Goal: Navigation & Orientation: Find specific page/section

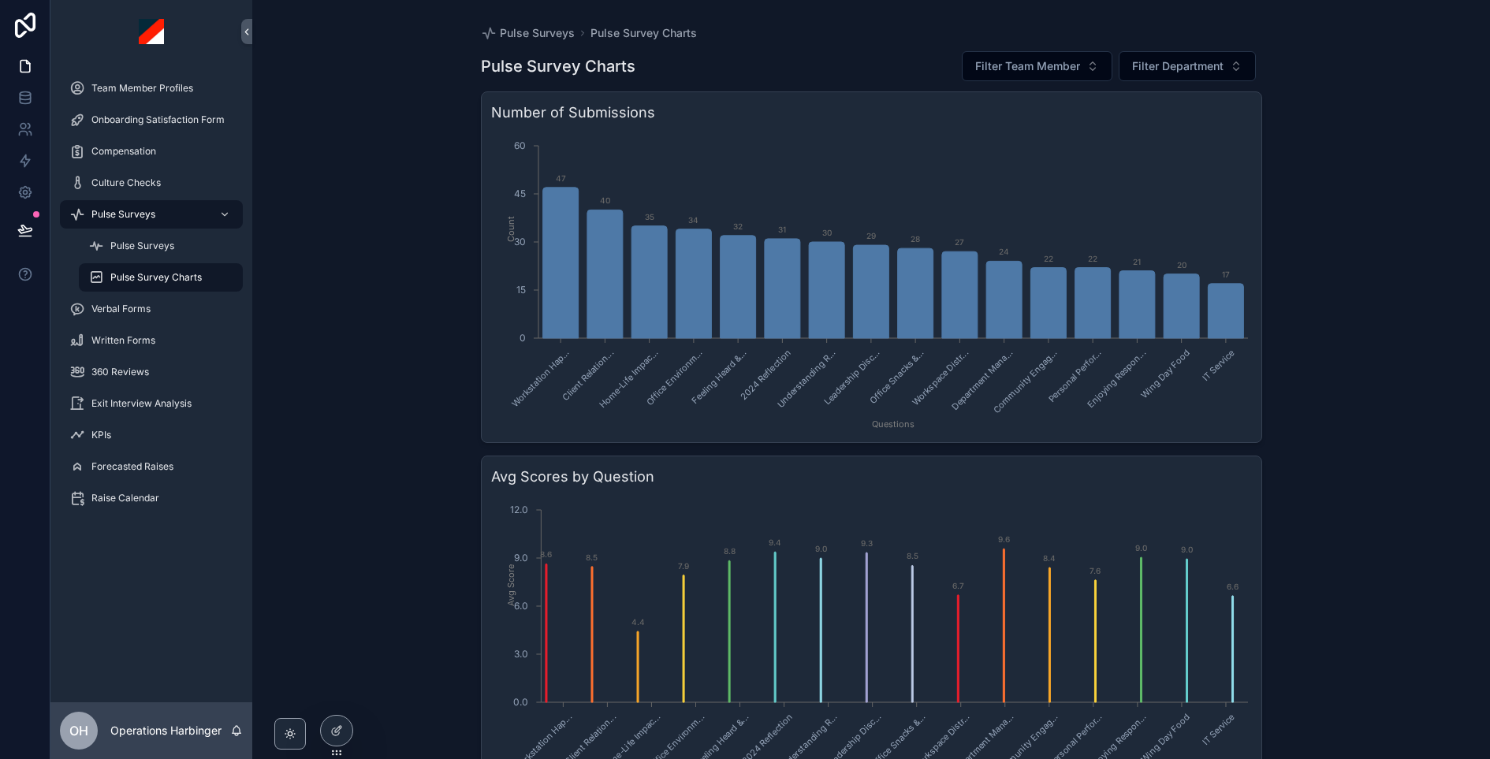
click at [137, 378] on span "360 Reviews" at bounding box center [120, 372] width 58 height 13
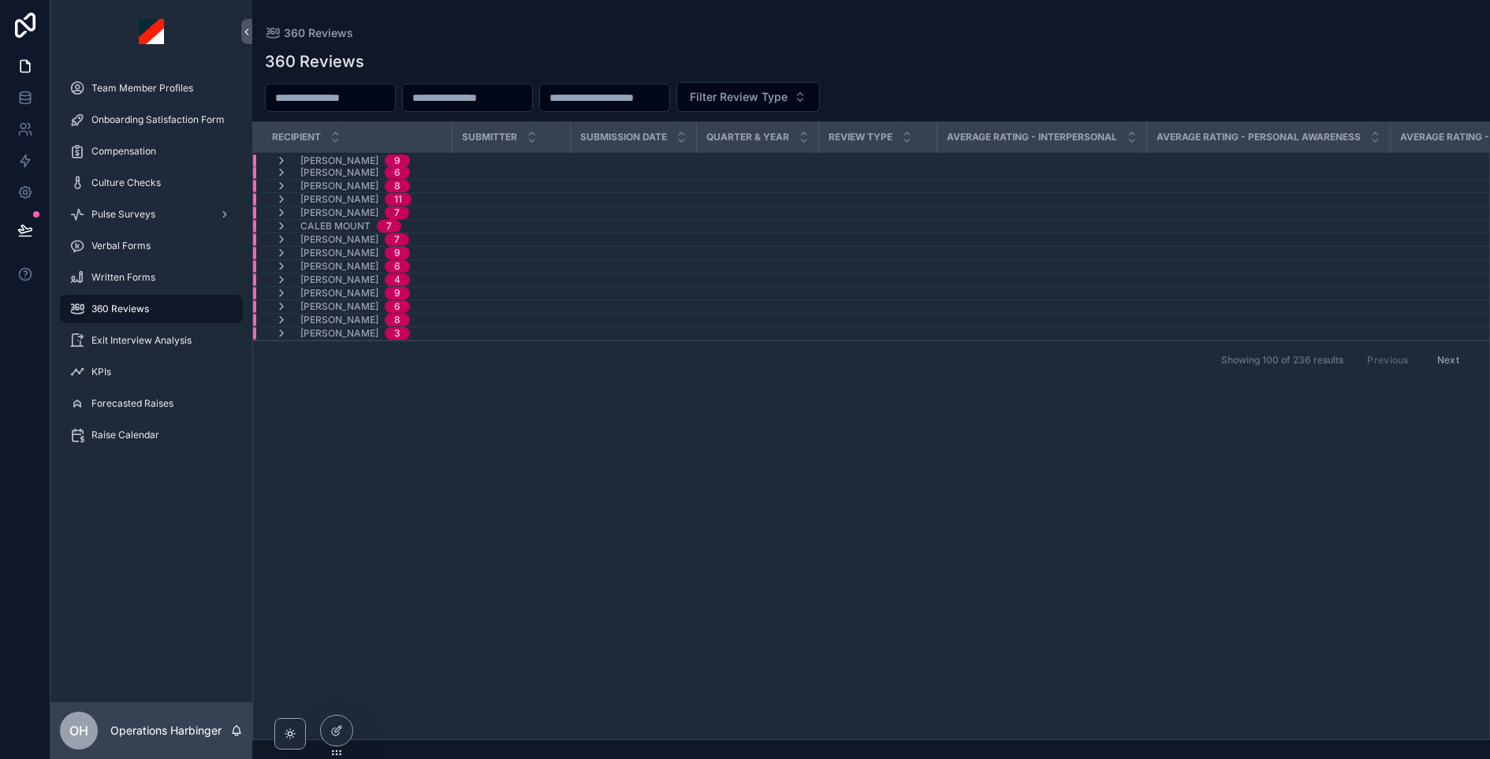
click at [154, 207] on div "Pulse Surveys" at bounding box center [151, 214] width 164 height 25
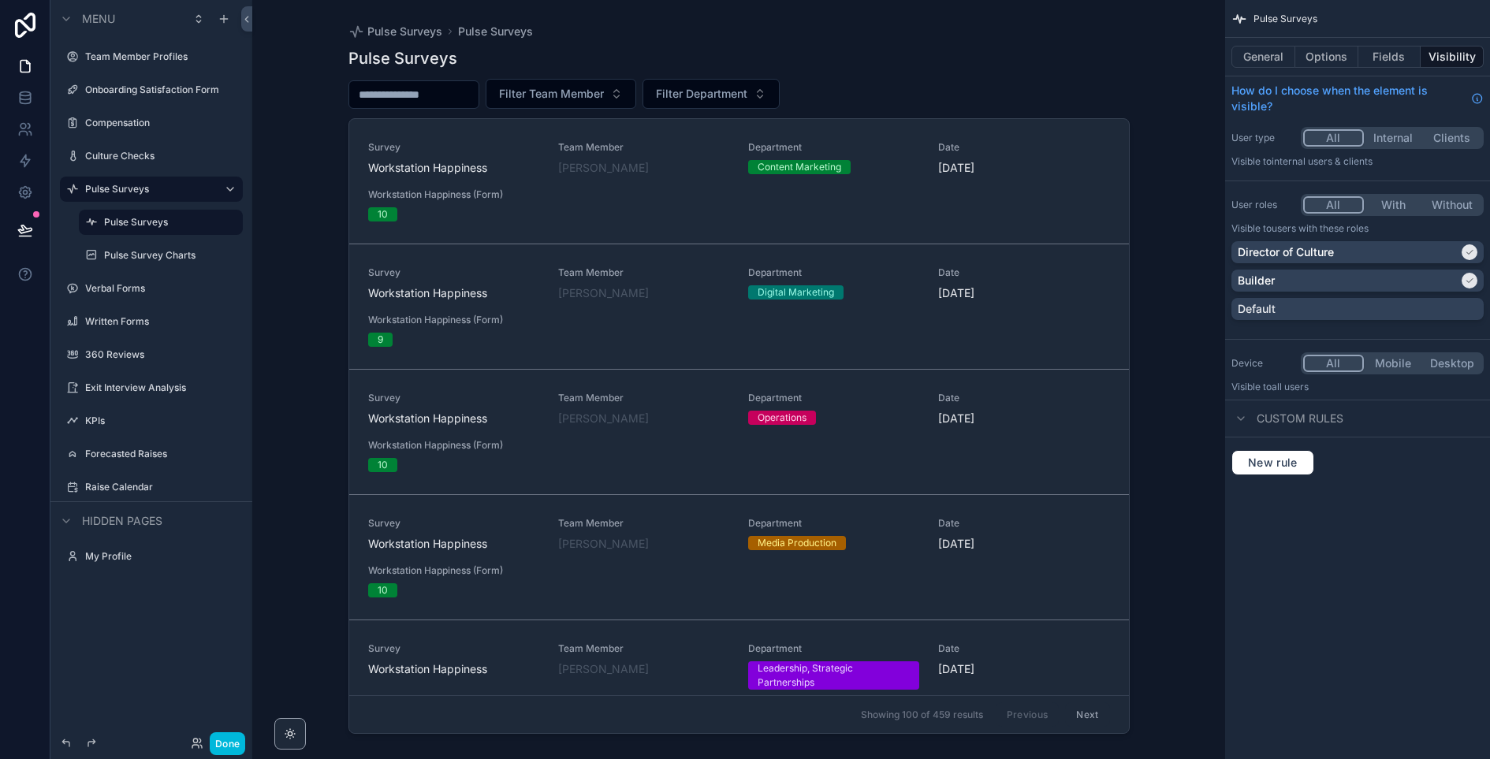
click at [223, 726] on button "Done" at bounding box center [227, 743] width 35 height 23
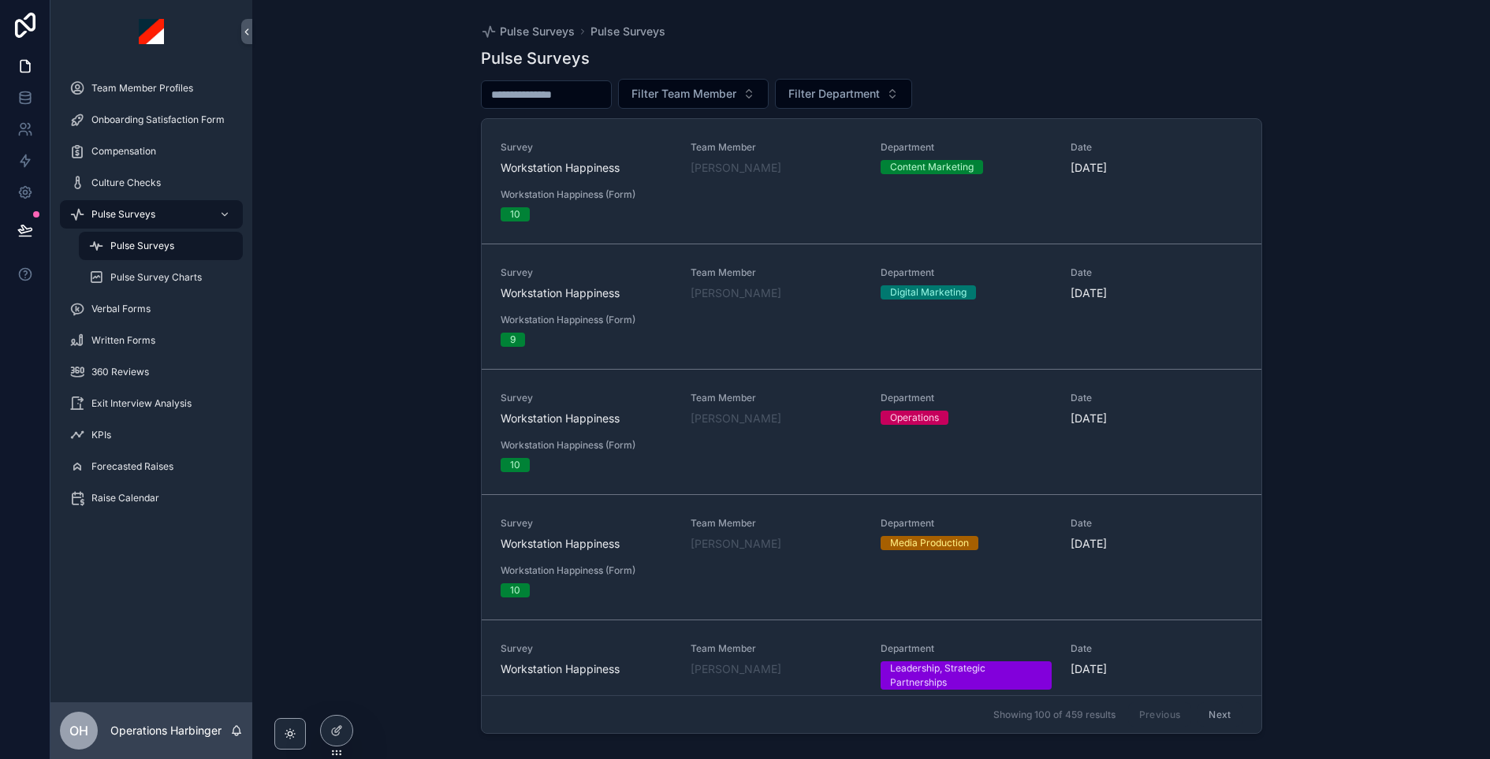
click at [177, 317] on div "Verbal Forms" at bounding box center [151, 308] width 164 height 25
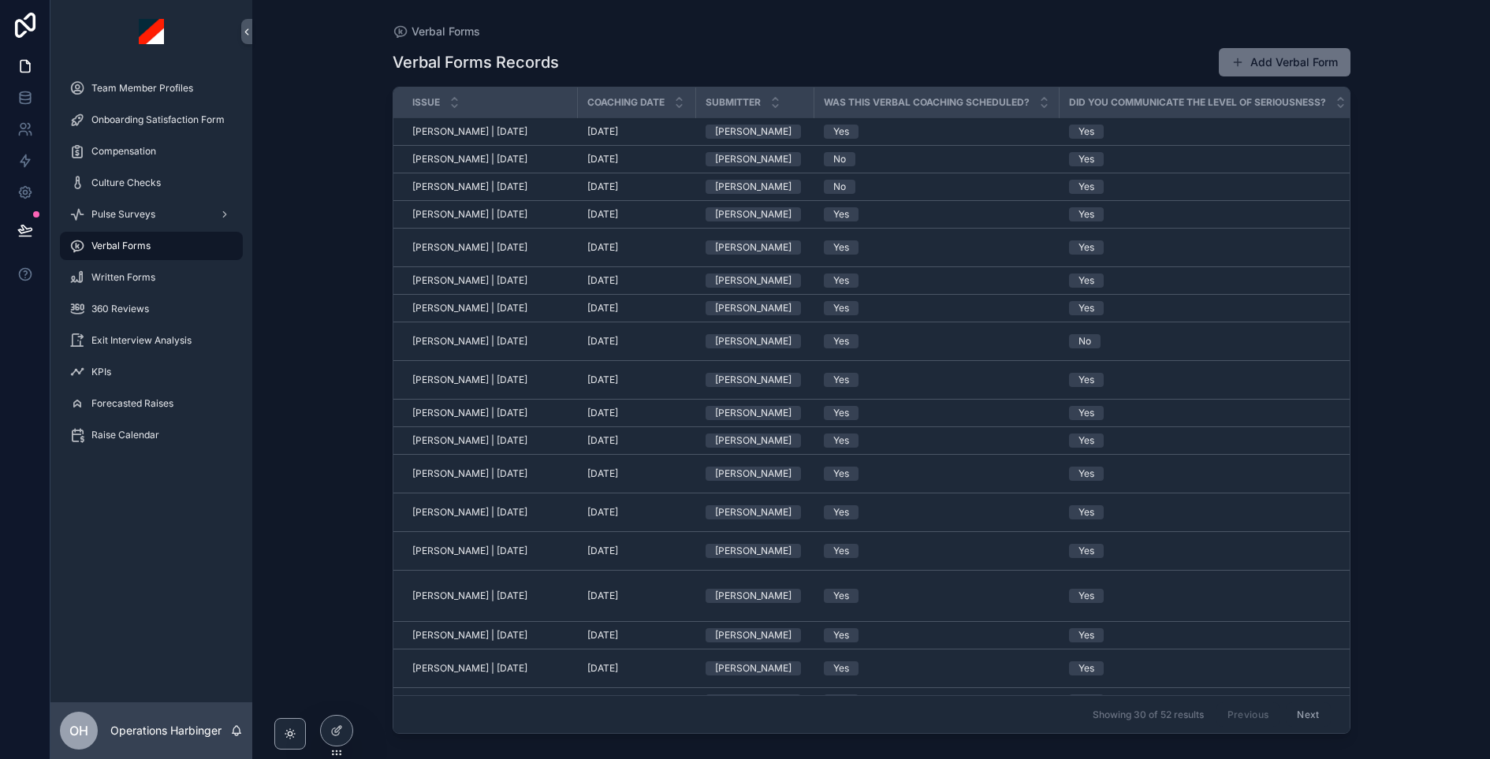
click at [146, 280] on span "Written Forms" at bounding box center [123, 277] width 64 height 13
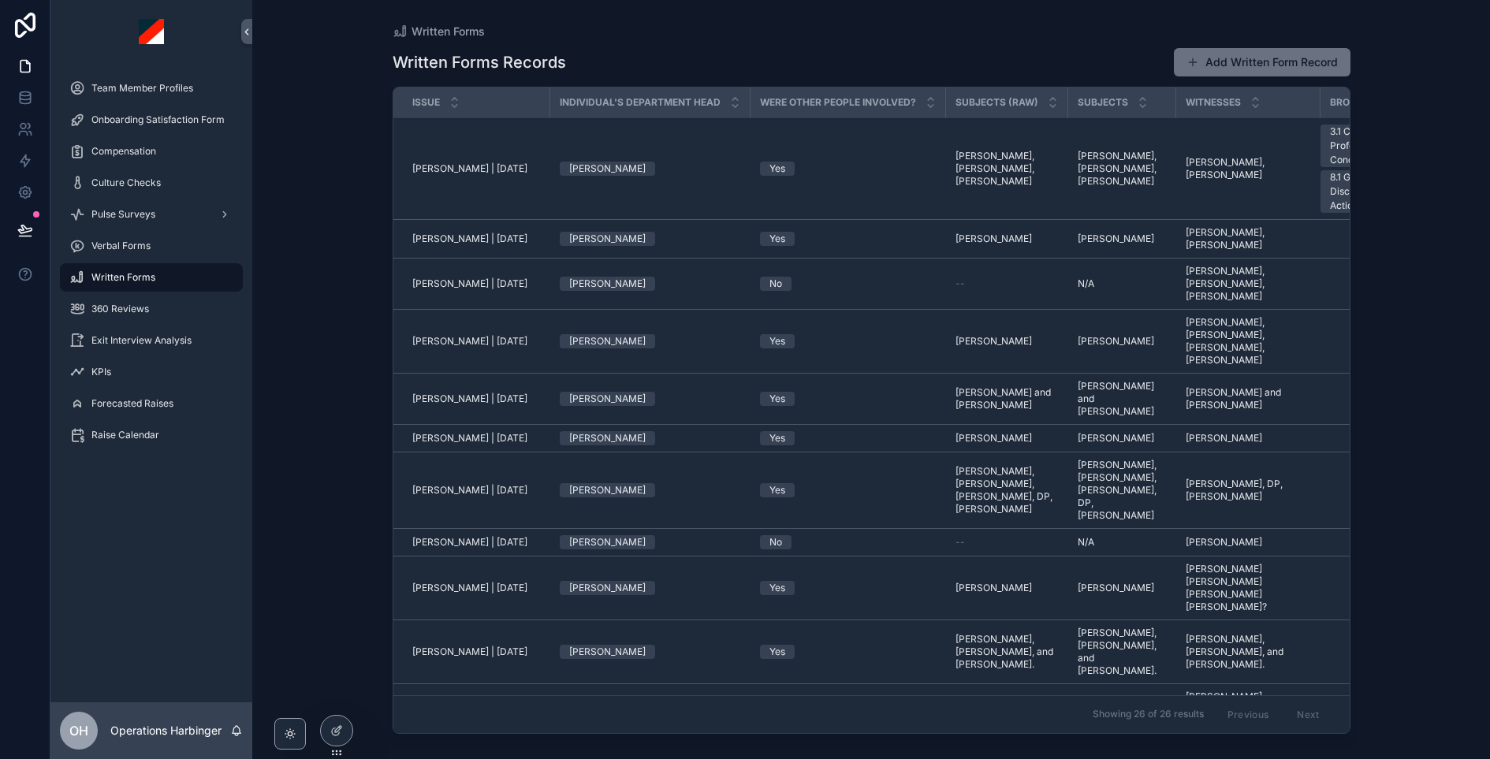
click at [151, 316] on div "360 Reviews" at bounding box center [151, 308] width 164 height 25
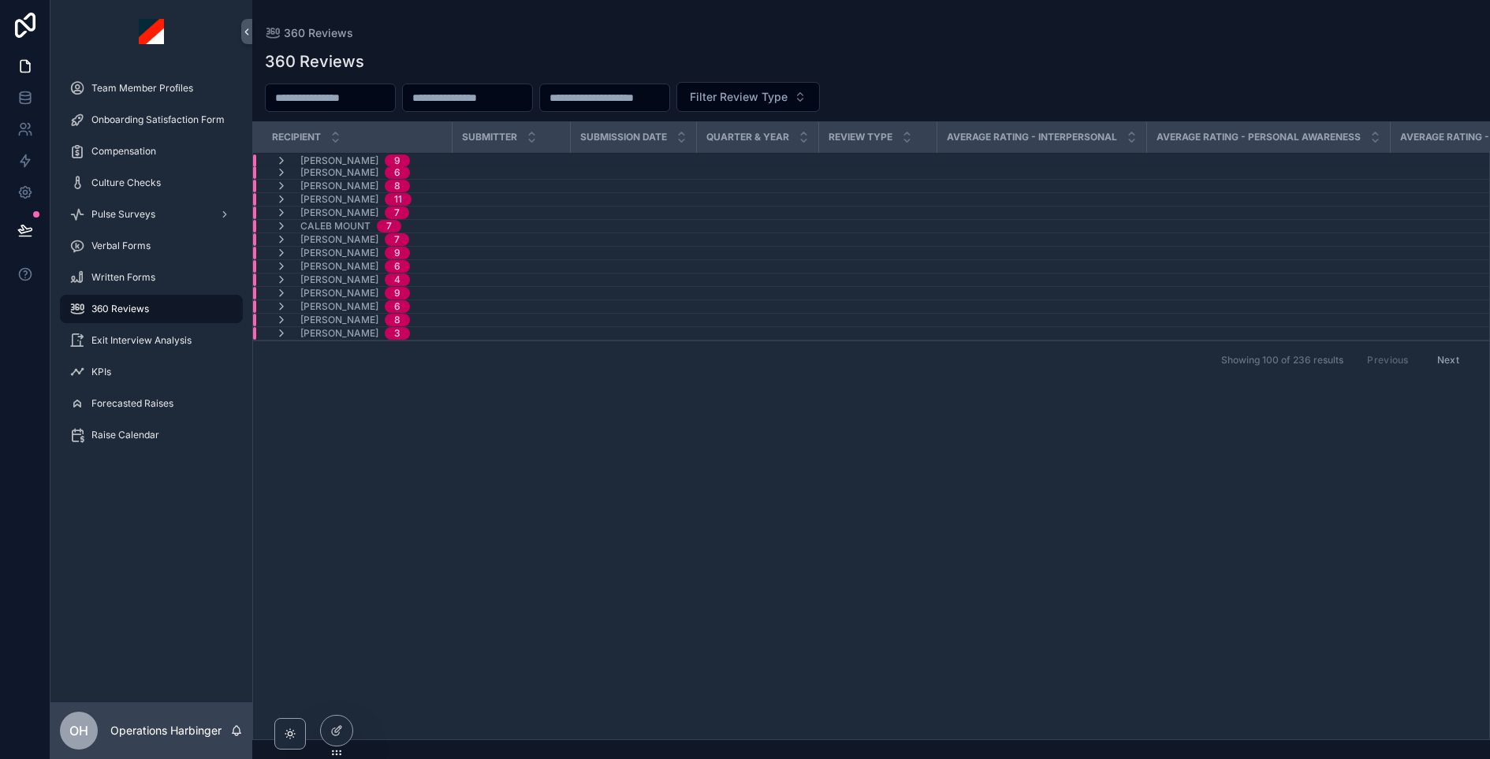
click at [163, 93] on span "Team Member Profiles" at bounding box center [142, 88] width 102 height 13
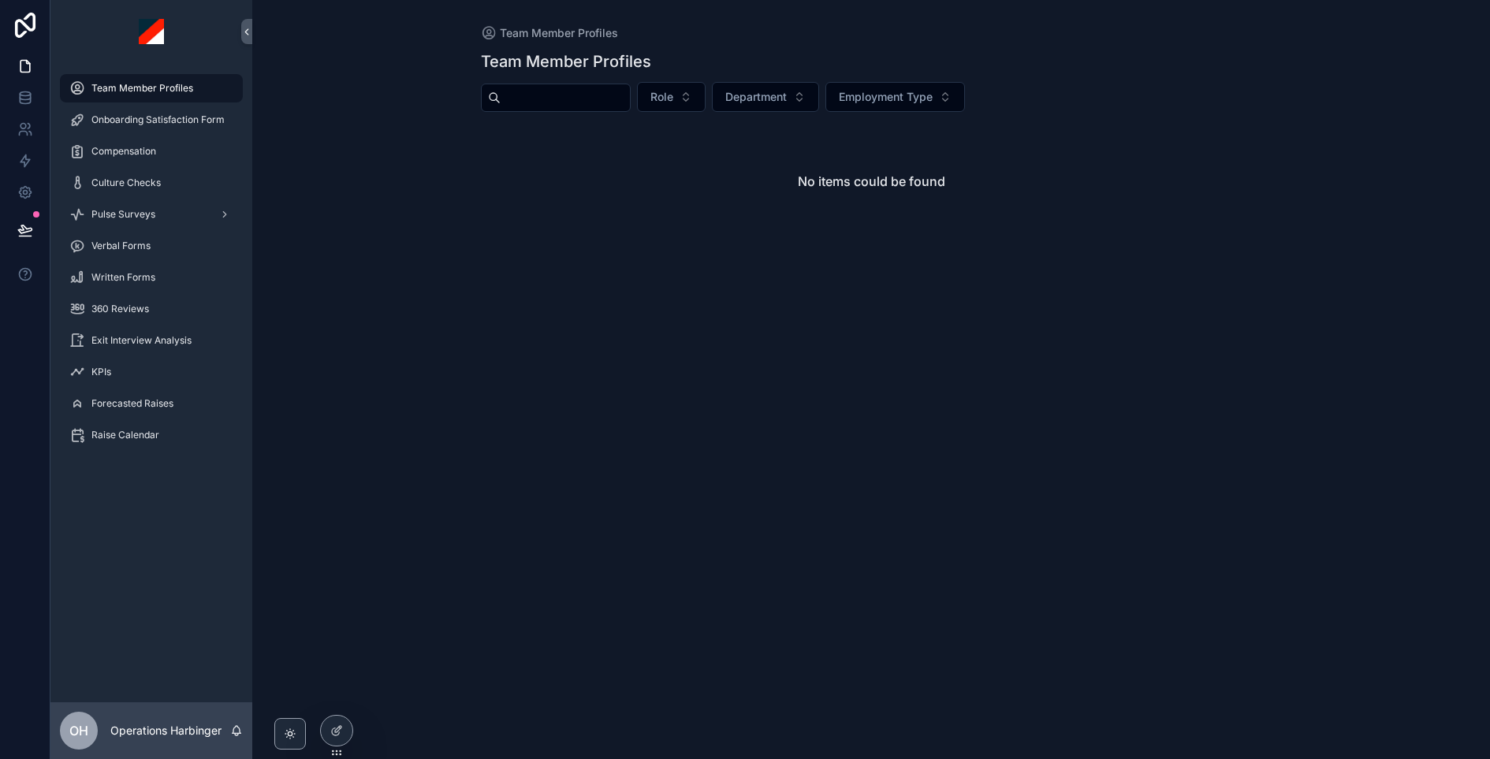
click at [0, 0] on icon at bounding box center [0, 0] width 0 height 0
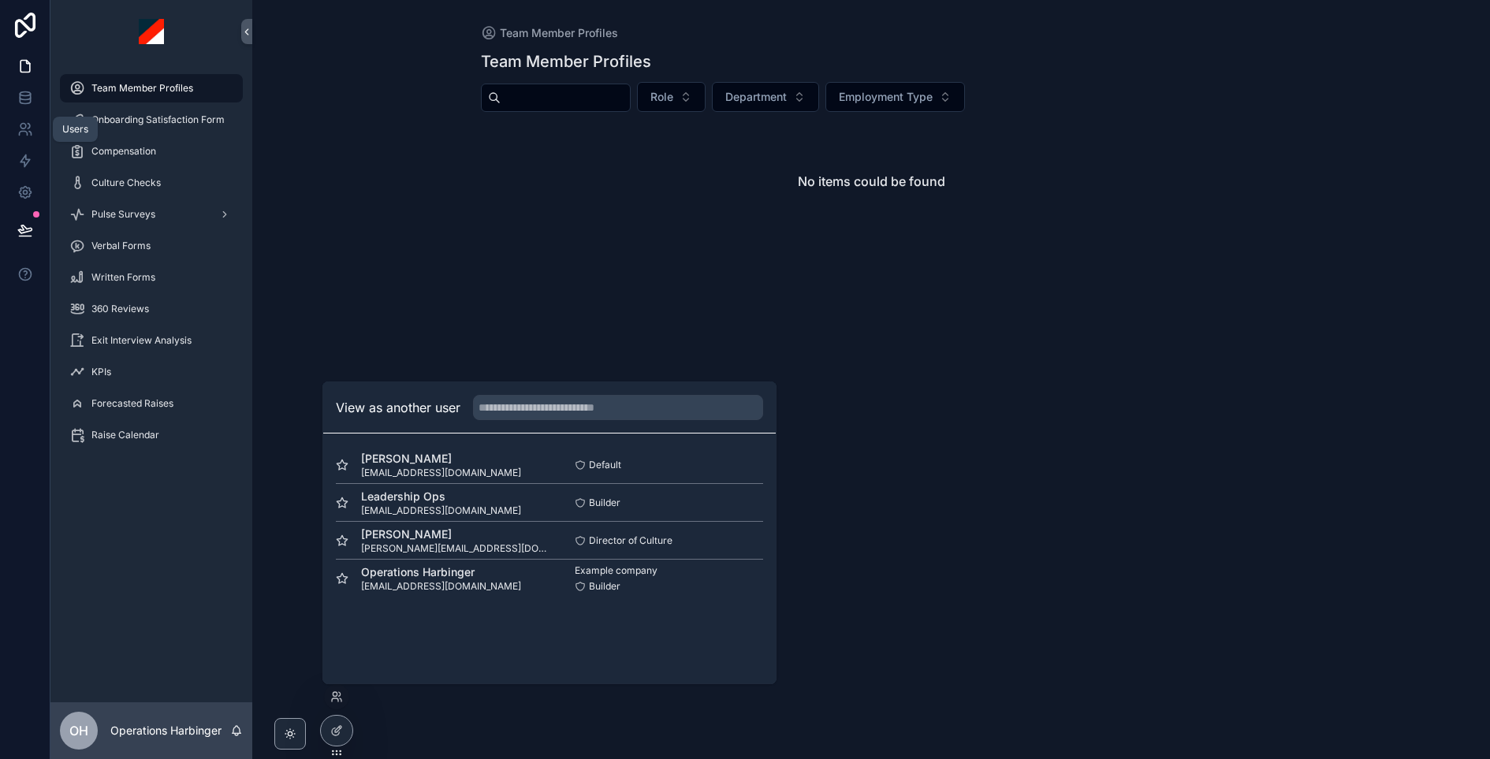
click at [24, 132] on icon at bounding box center [25, 129] width 16 height 16
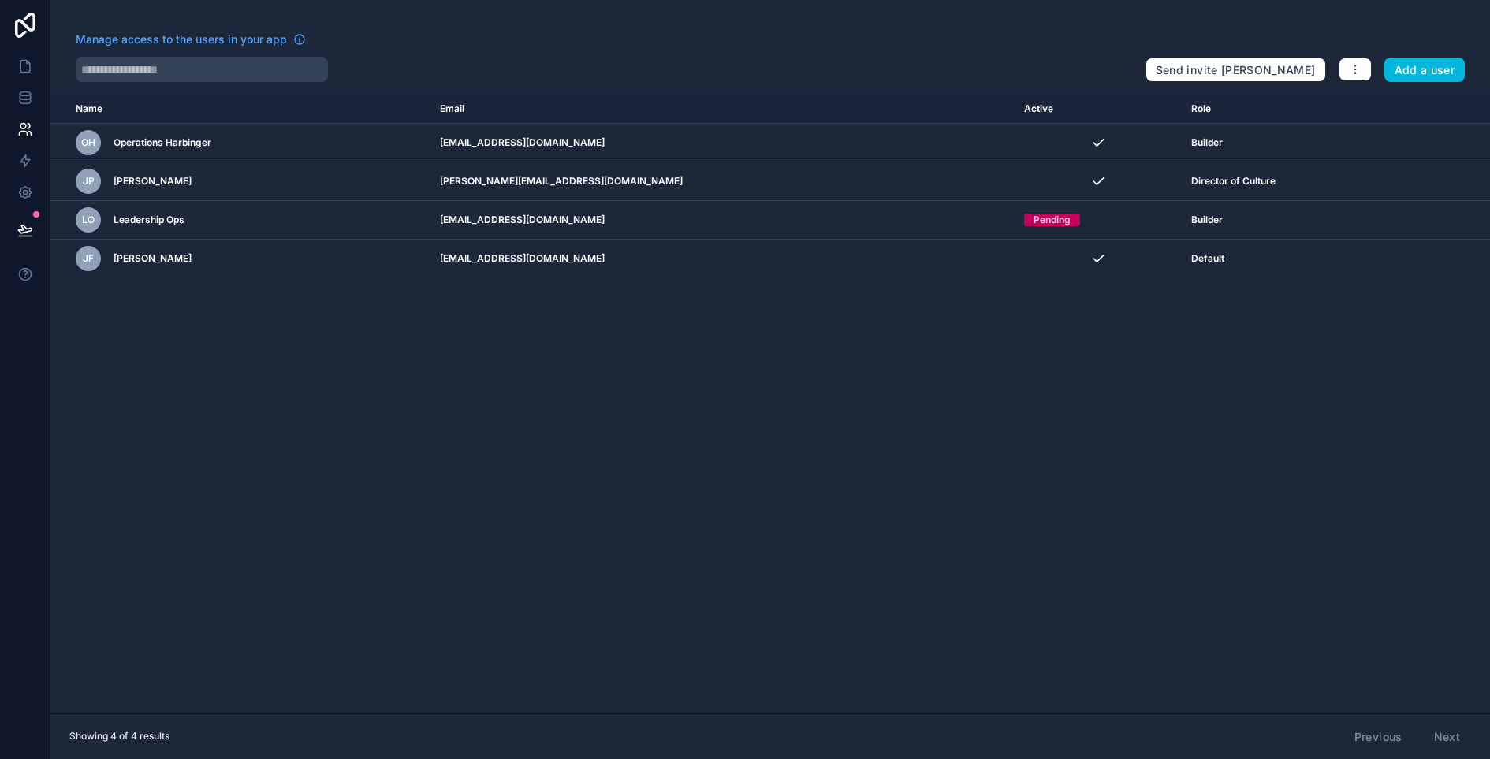
click at [0, 0] on icon "scrollable content" at bounding box center [0, 0] width 0 height 0
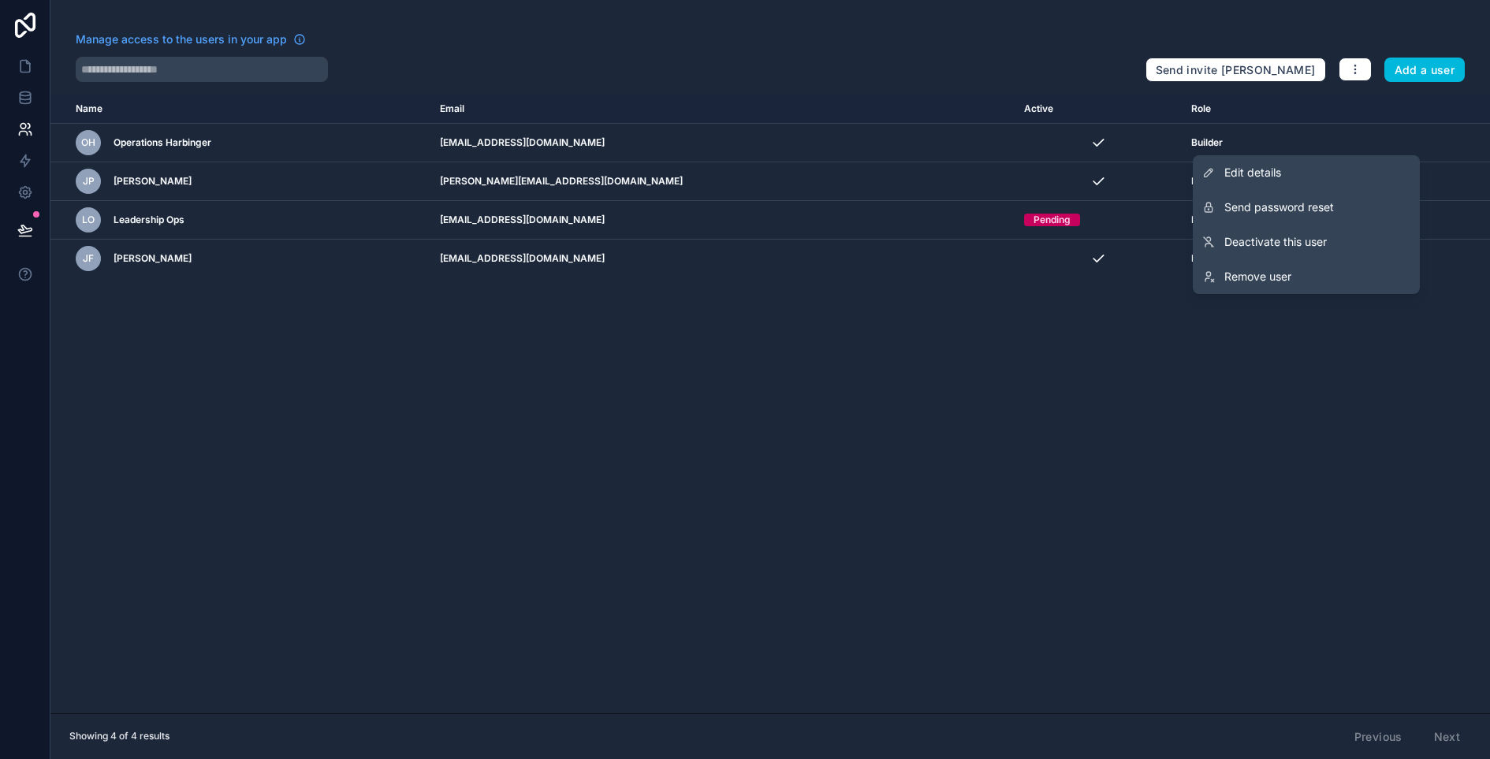
click at [1293, 172] on link "Edit details" at bounding box center [1306, 172] width 227 height 35
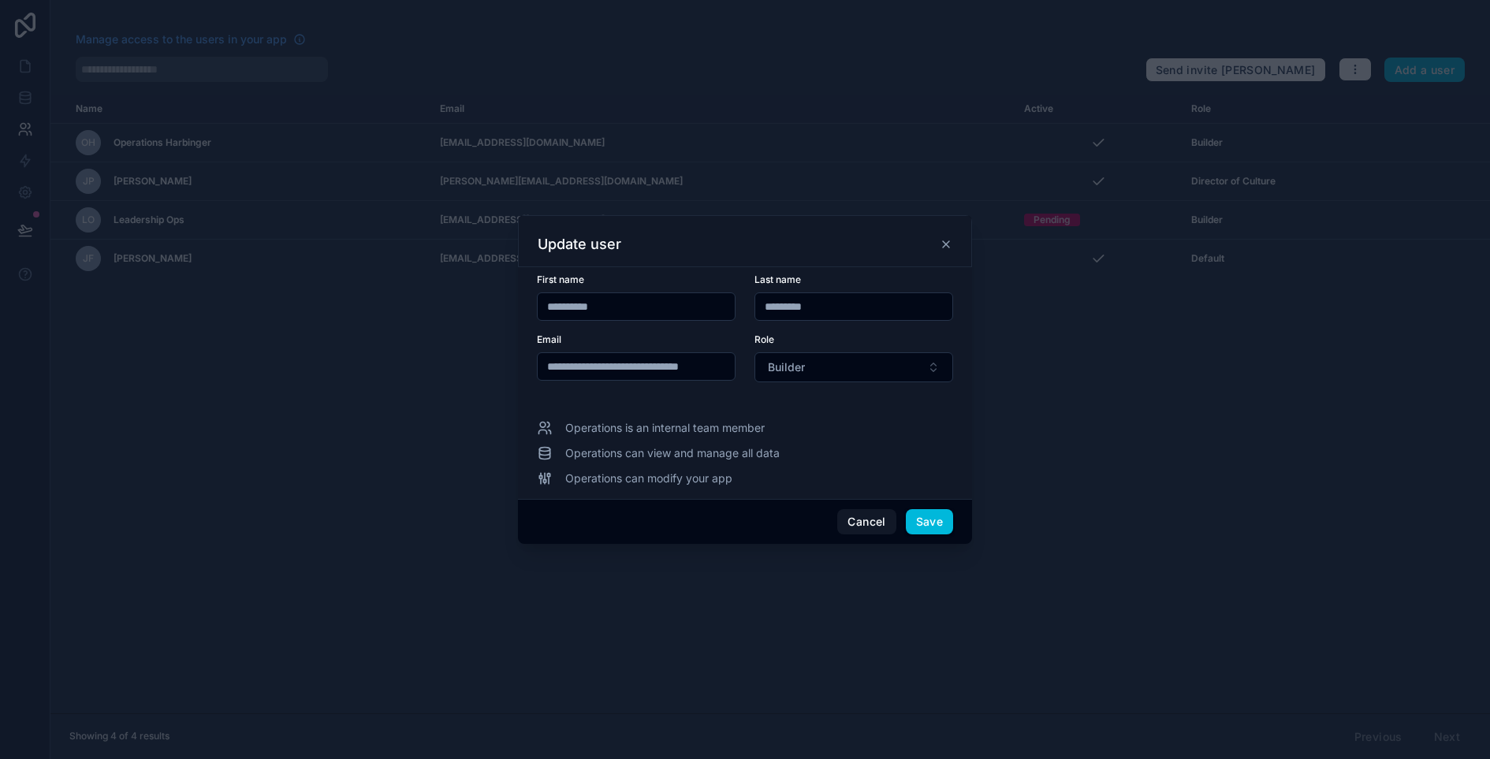
click at [860, 520] on button "Cancel" at bounding box center [866, 521] width 58 height 25
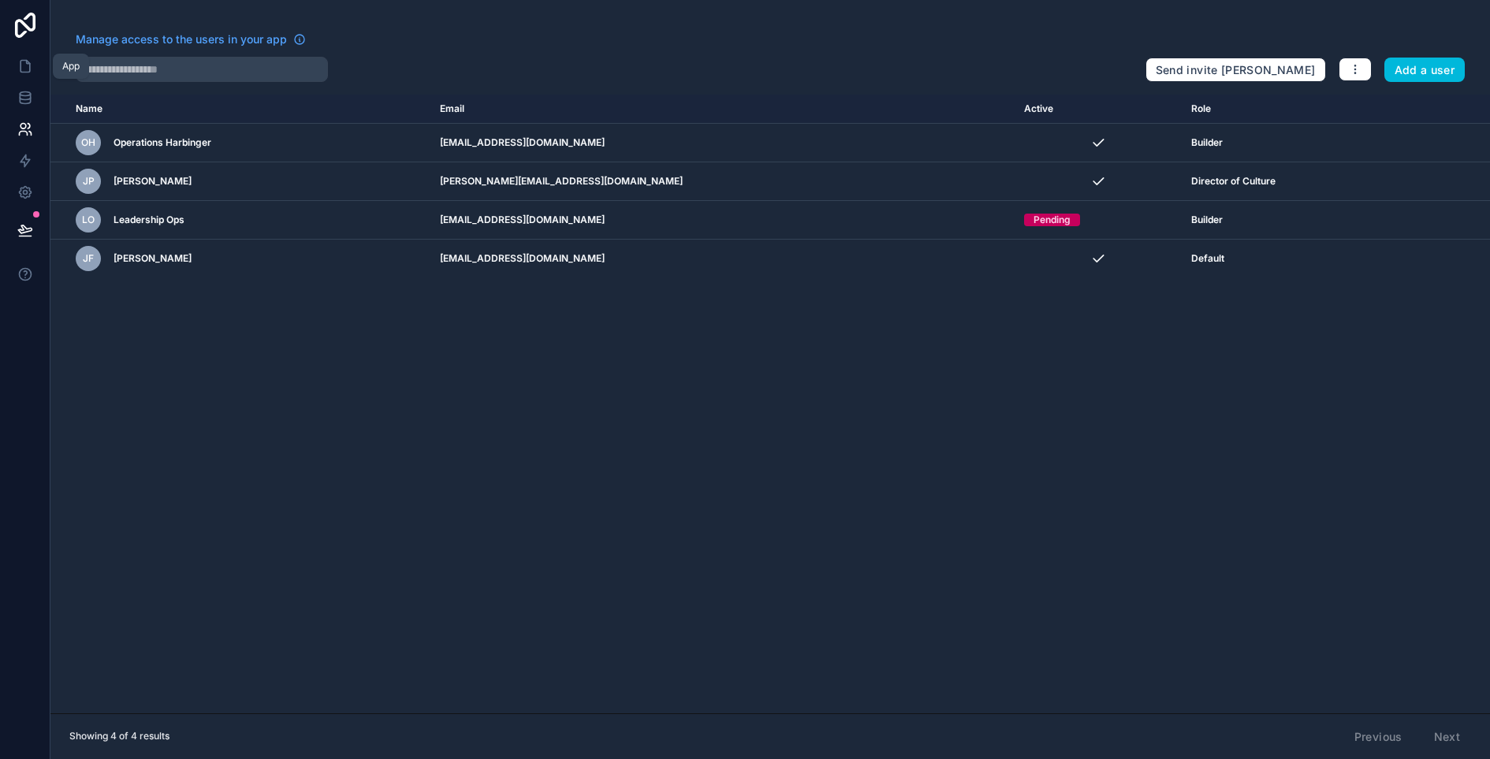
click at [21, 72] on icon at bounding box center [24, 67] width 9 height 12
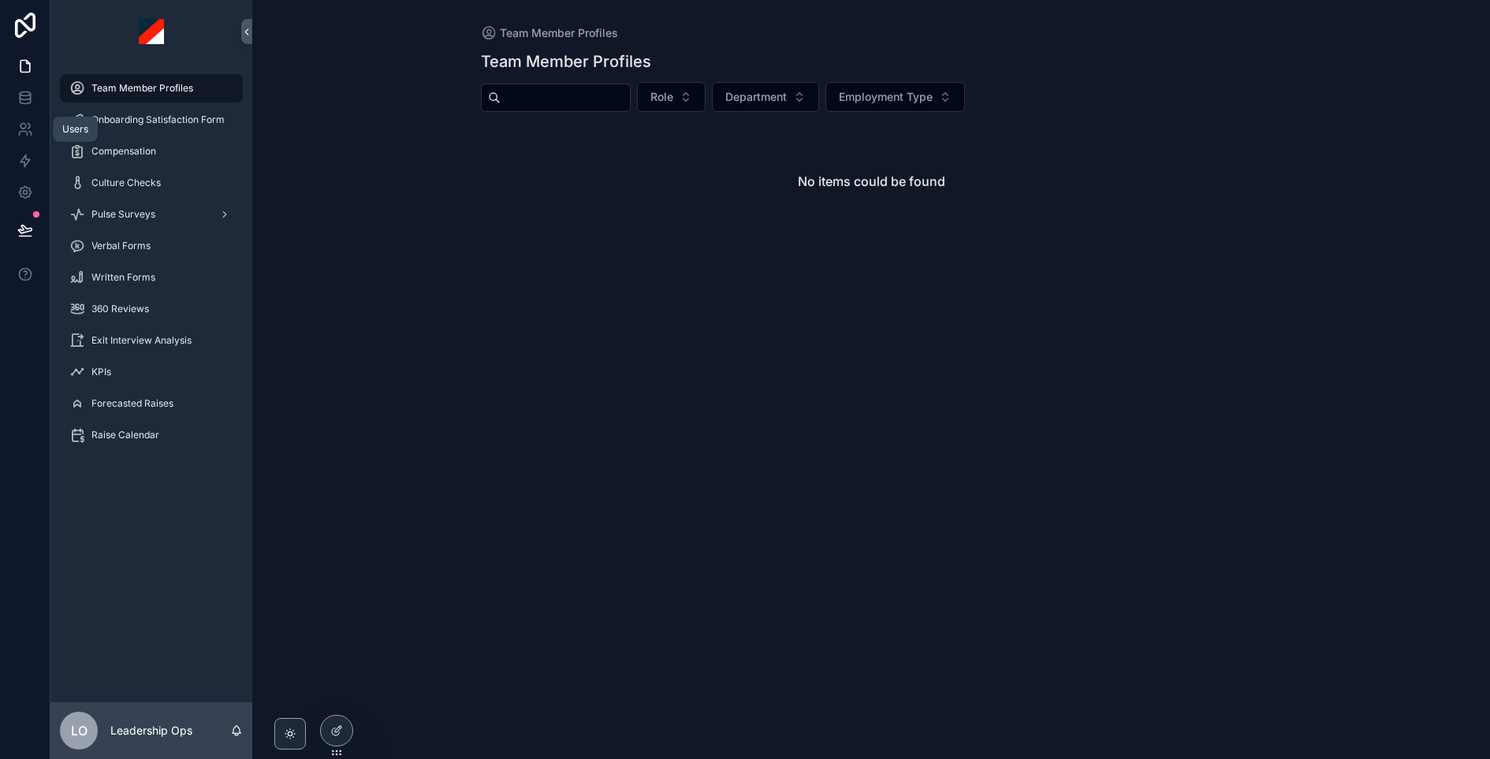
click at [22, 129] on icon at bounding box center [25, 129] width 16 height 16
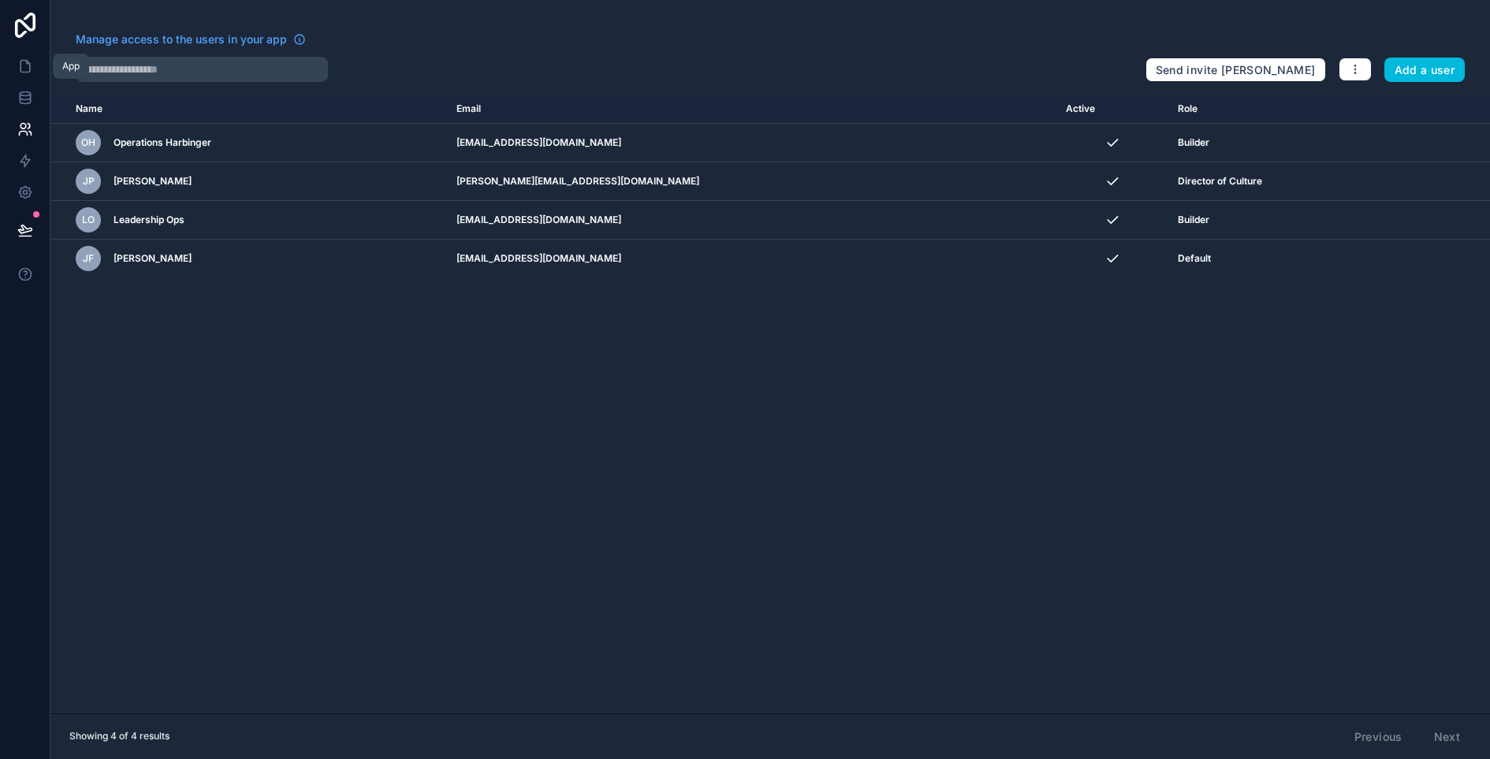
click at [27, 59] on icon at bounding box center [25, 66] width 16 height 16
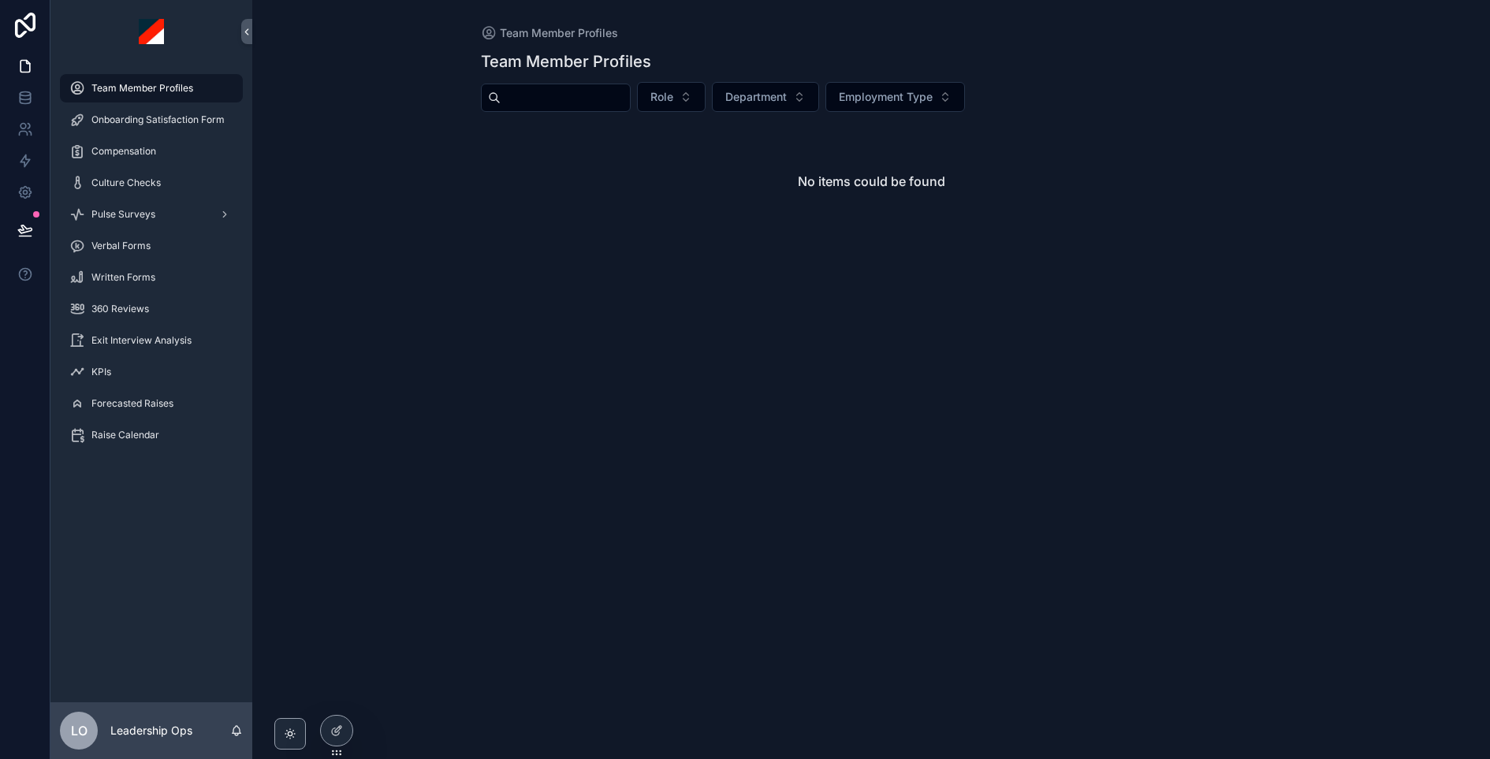
click at [153, 726] on p "Leadership Ops" at bounding box center [151, 731] width 82 height 16
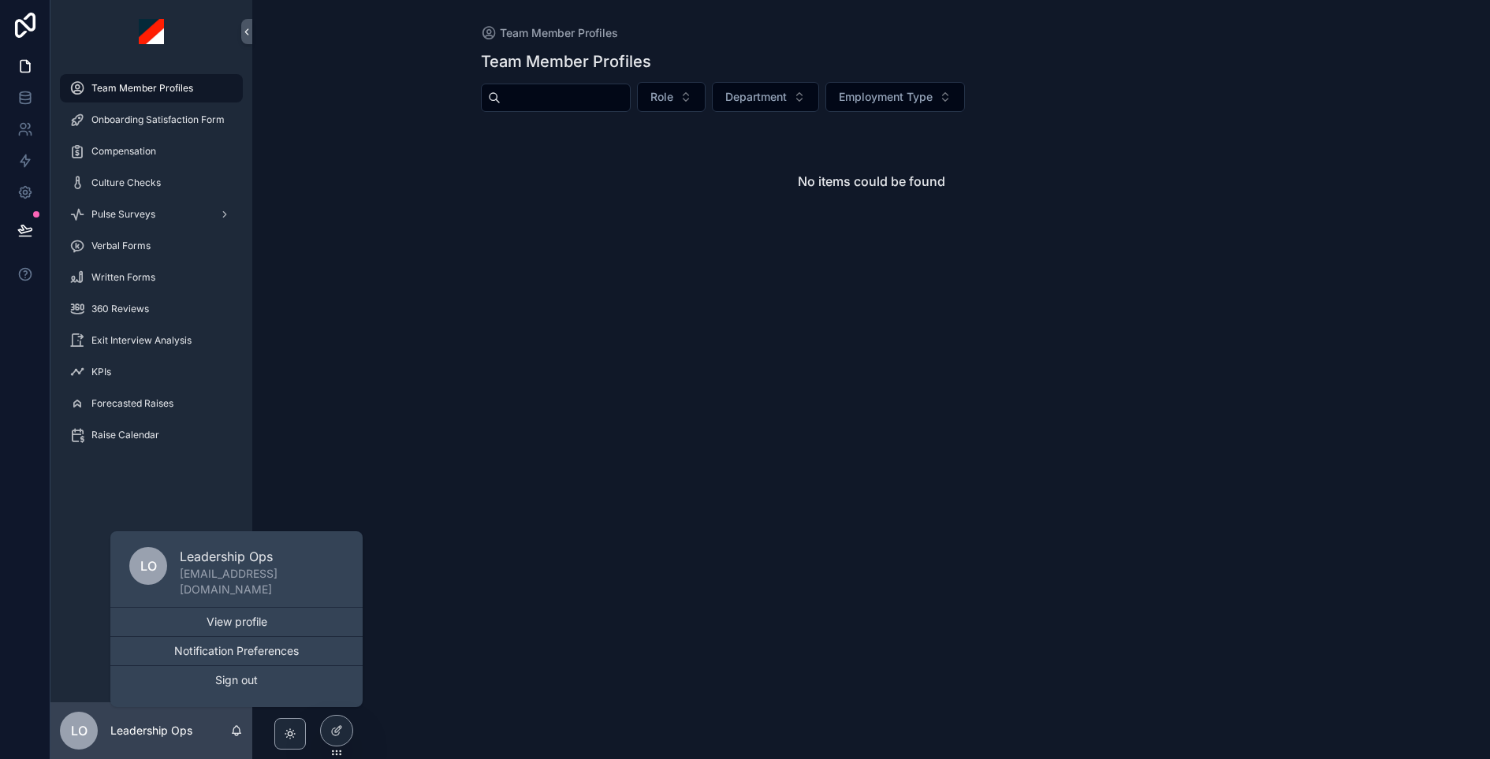
click at [594, 341] on div "Team Member Profiles Team Member Profiles Role Department Employment Type No it…" at bounding box center [870, 379] width 1237 height 759
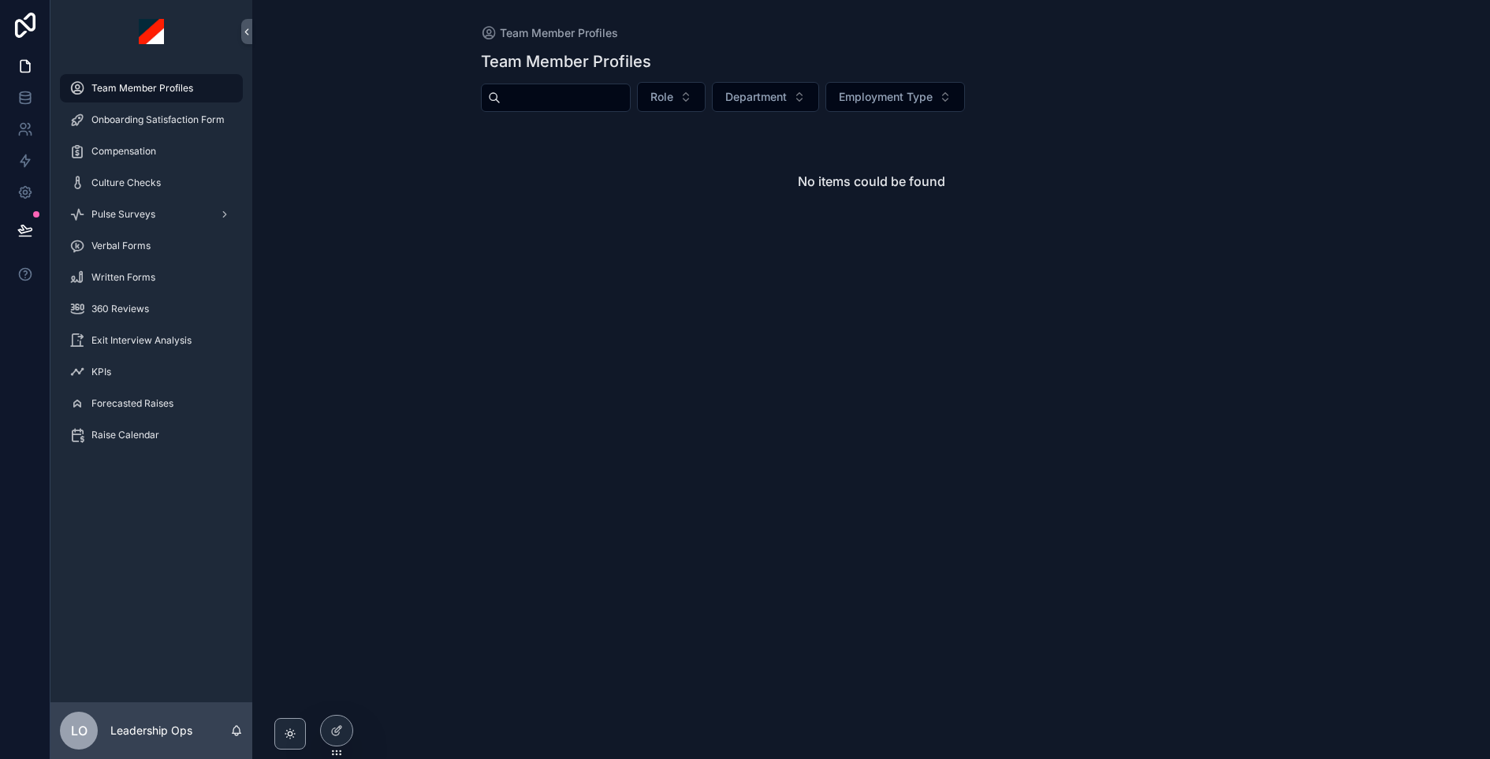
click at [154, 153] on span "Compensation" at bounding box center [123, 151] width 65 height 13
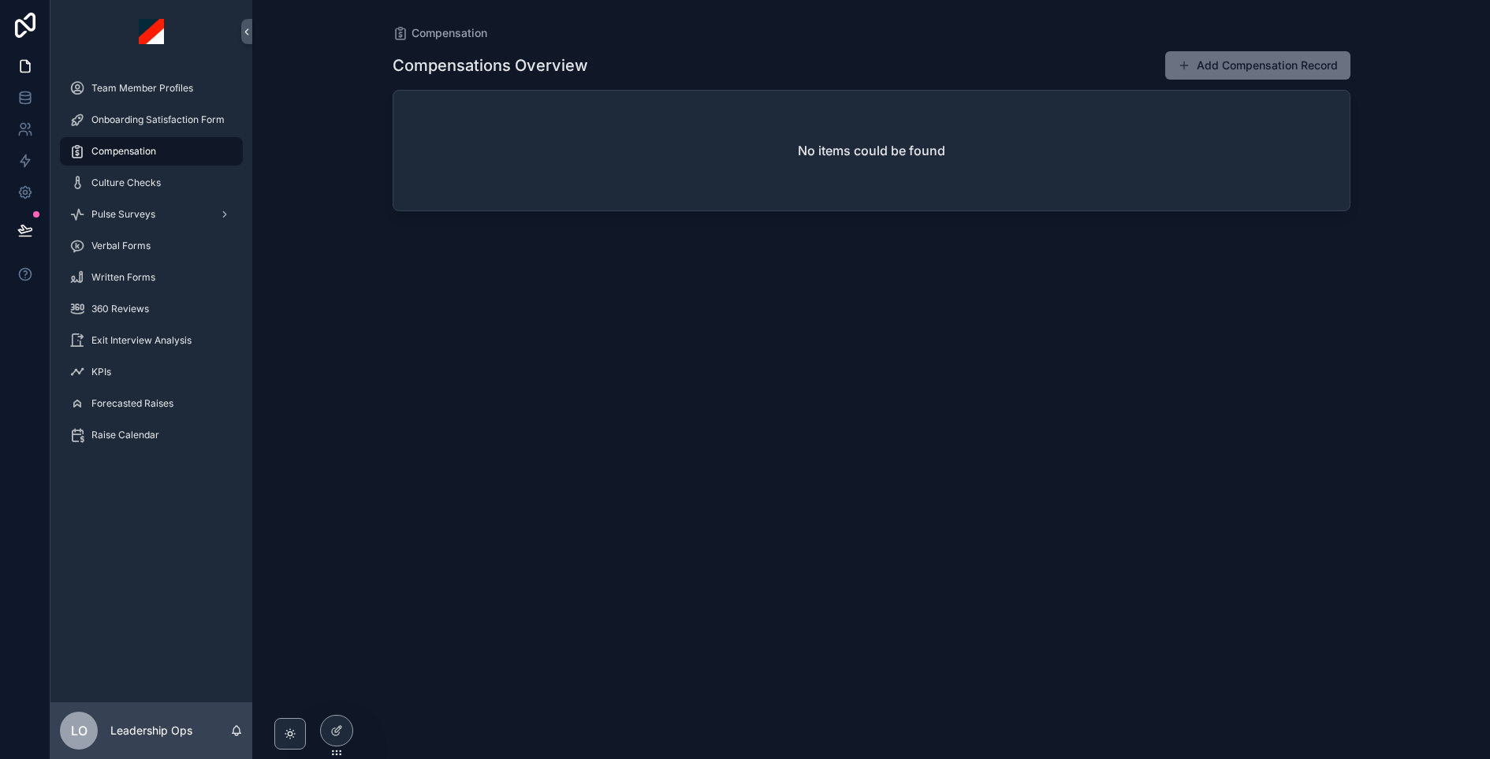
click at [137, 98] on div "Team Member Profiles" at bounding box center [151, 88] width 164 height 25
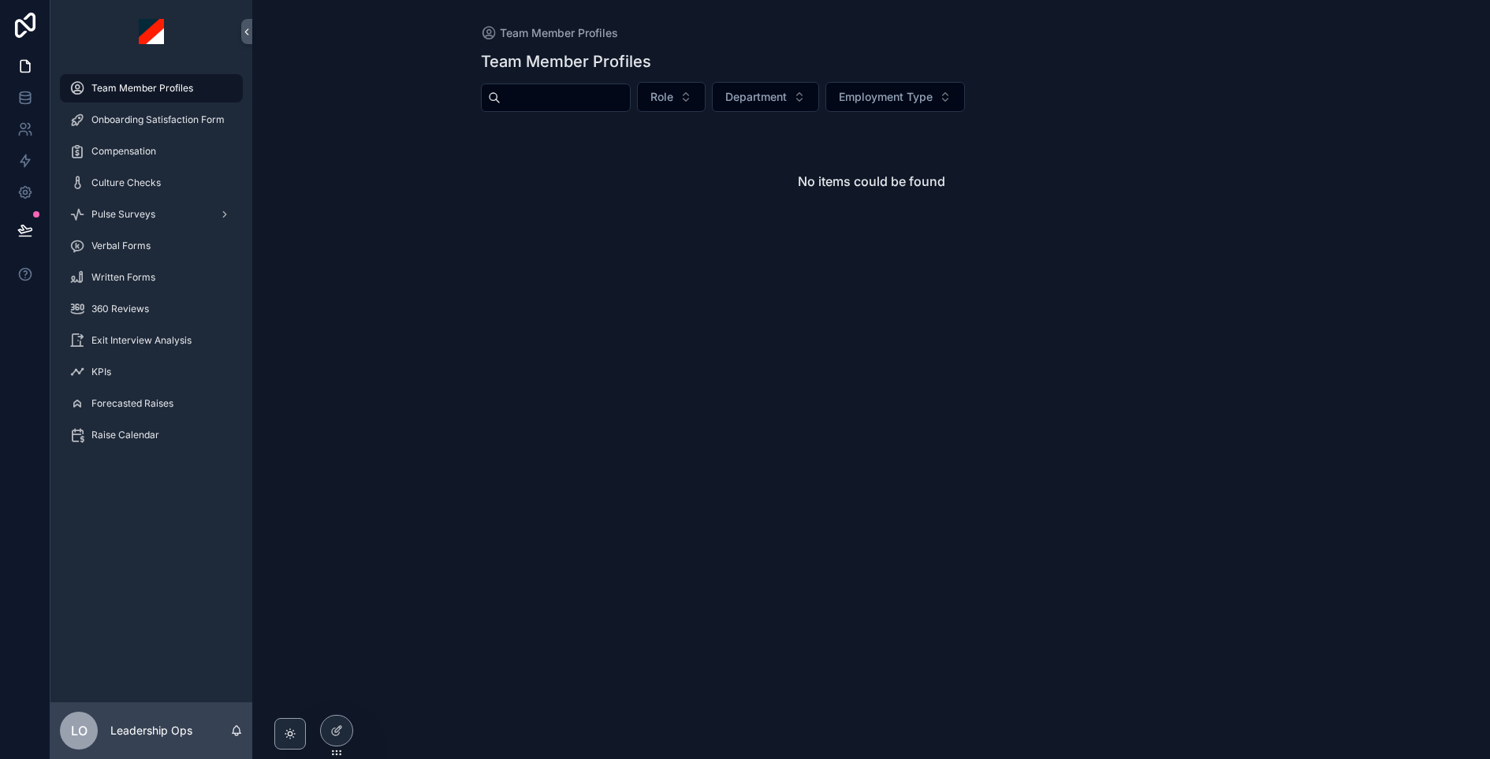
click at [0, 0] on icon at bounding box center [0, 0] width 0 height 0
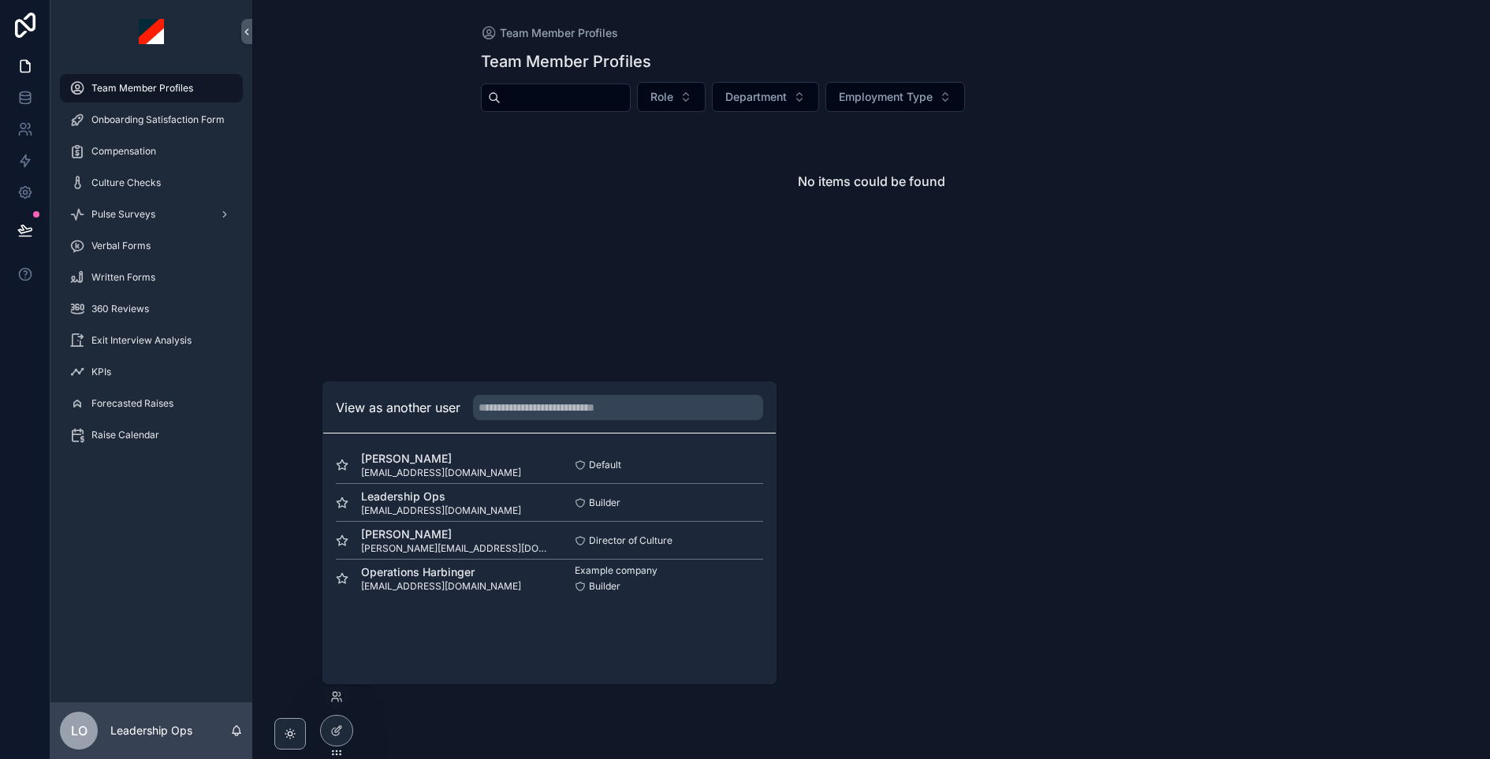
click at [0, 0] on button "Select" at bounding box center [0, 0] width 0 height 0
